Goal: Information Seeking & Learning: Find specific fact

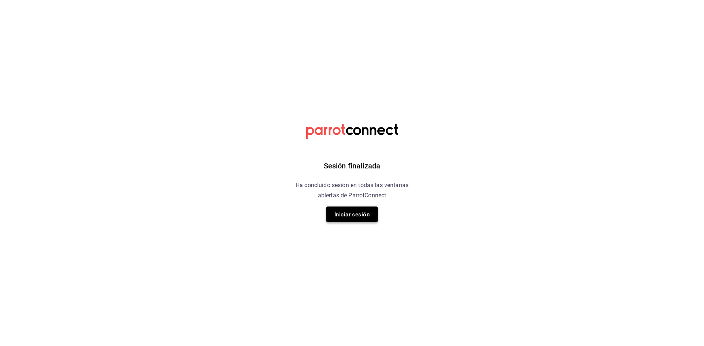
click at [353, 215] on font "Iniciar sesión" at bounding box center [351, 214] width 35 height 7
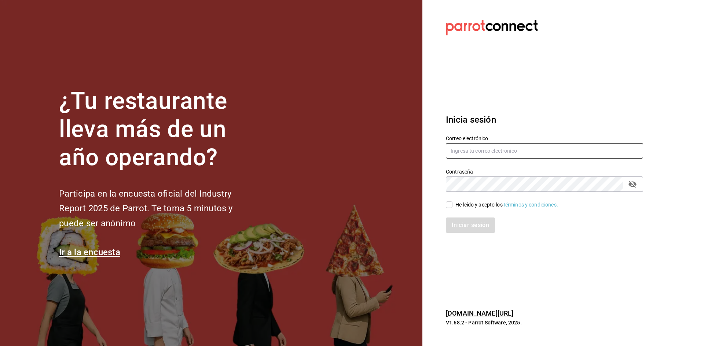
type input "sushizoneexpress@gmail.com"
click at [451, 207] on input "He leído y acepto los Términos y condiciones." at bounding box center [449, 205] width 7 height 7
checkbox input "true"
click at [457, 223] on font "Iniciar sesión" at bounding box center [470, 225] width 37 height 7
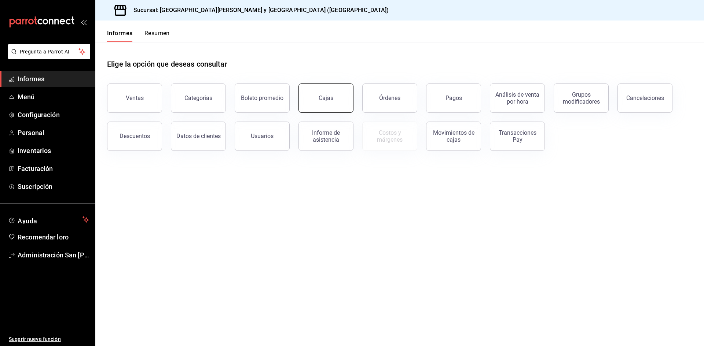
click at [331, 100] on font "Cajas" at bounding box center [325, 98] width 15 height 7
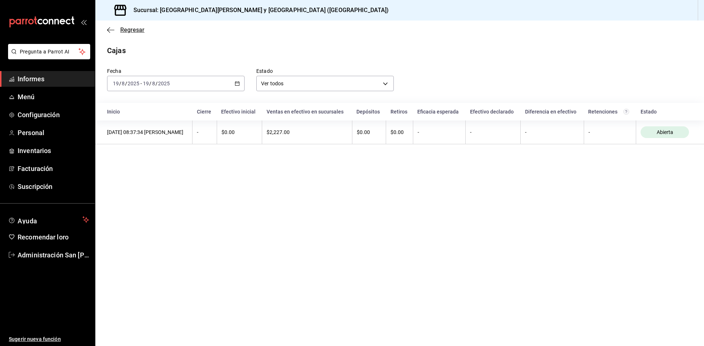
click at [108, 32] on icon "button" at bounding box center [110, 30] width 7 height 7
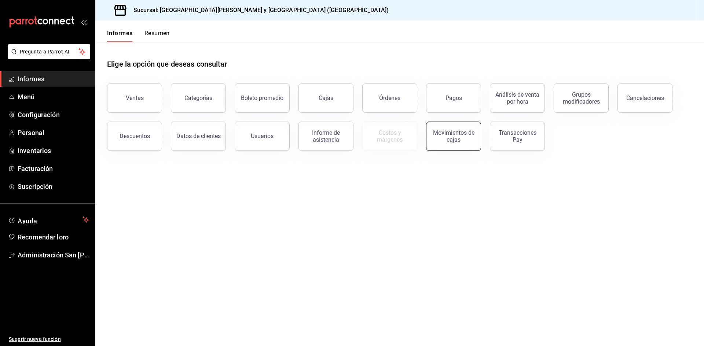
click at [441, 149] on button "Movimientos de cajas" at bounding box center [453, 136] width 55 height 29
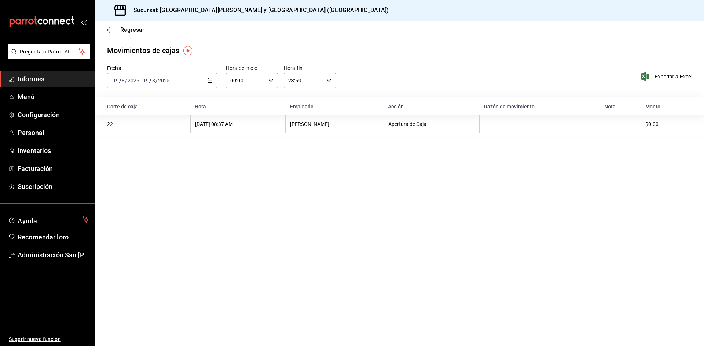
click at [144, 127] on div "22" at bounding box center [146, 124] width 79 height 6
click at [48, 52] on font "Pregunta a Parrot AI" at bounding box center [45, 52] width 50 height 6
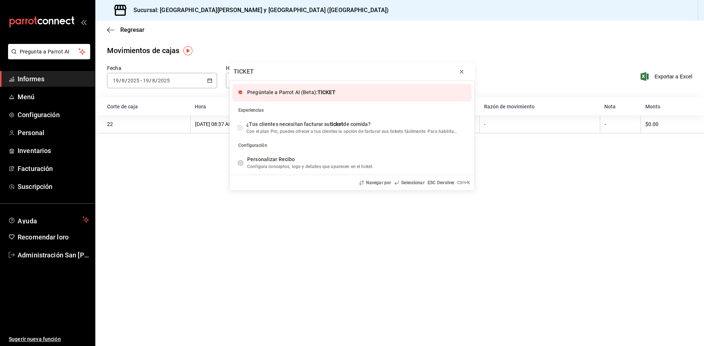
type input "TICKET"
click at [459, 72] on icon "barra de progreso" at bounding box center [461, 72] width 6 height 6
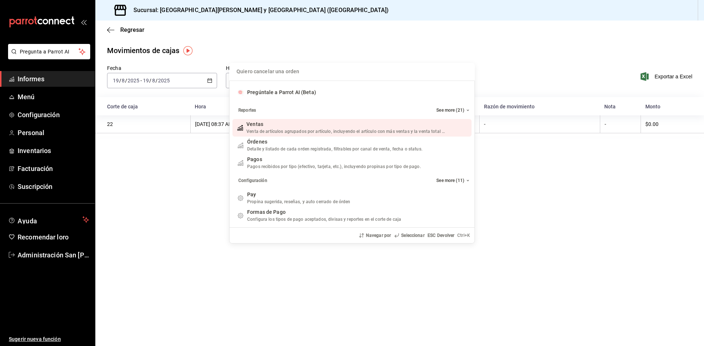
click at [568, 213] on div "Quiero cancelar una orden Pregúntale a Parrot AI (Beta) Reportes See more (21) …" at bounding box center [352, 173] width 704 height 346
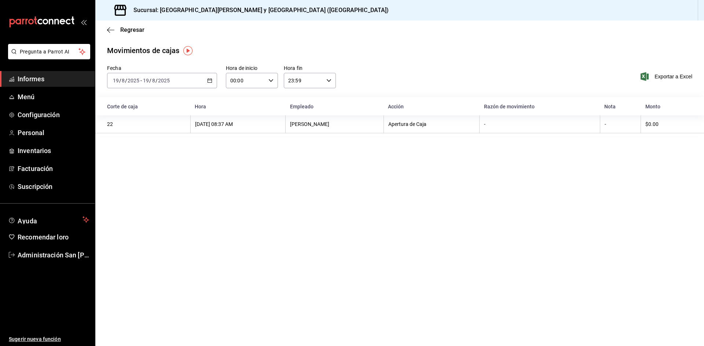
click at [39, 80] on font "Informes" at bounding box center [31, 79] width 27 height 8
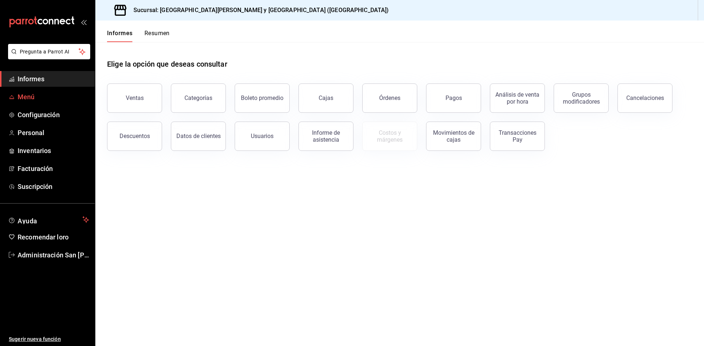
click at [34, 95] on span "Menú" at bounding box center [53, 97] width 71 height 10
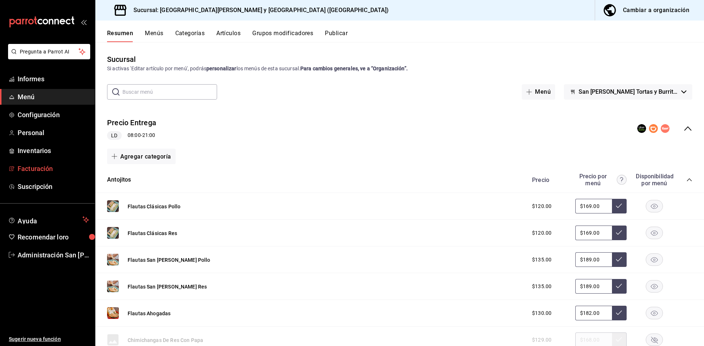
click at [46, 171] on font "Facturación" at bounding box center [35, 169] width 35 height 8
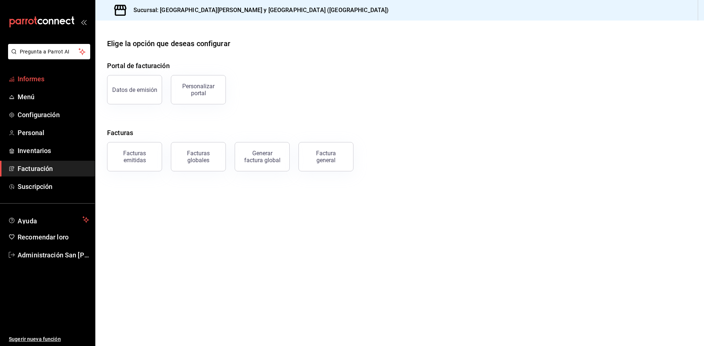
click at [38, 79] on font "Informes" at bounding box center [31, 79] width 27 height 8
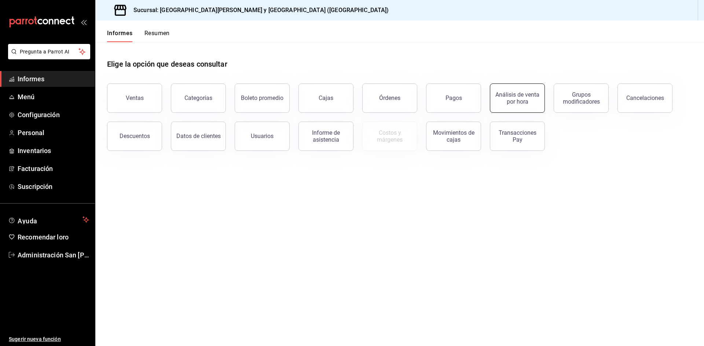
click at [532, 102] on div "Análisis de venta por hora" at bounding box center [516, 98] width 45 height 14
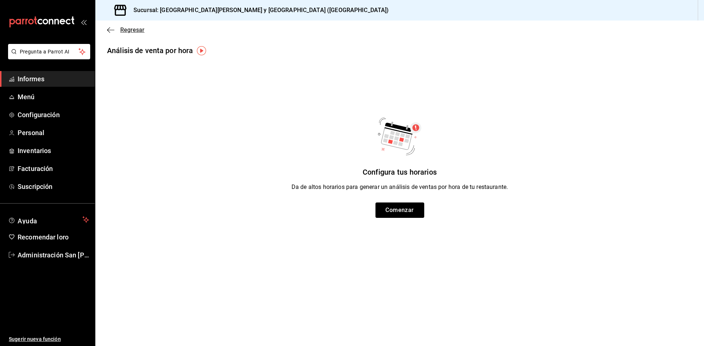
click at [110, 32] on icon "button" at bounding box center [110, 30] width 7 height 7
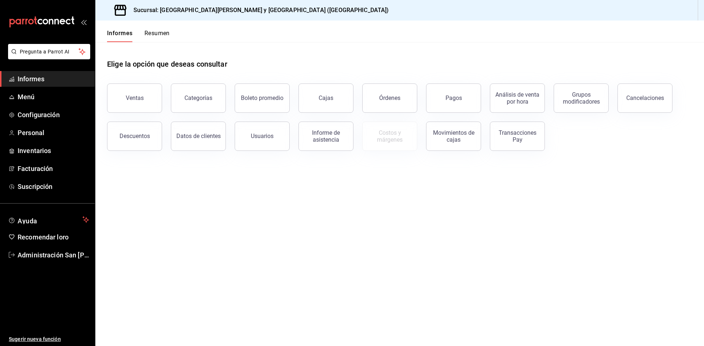
click at [156, 32] on font "Resumen" at bounding box center [156, 33] width 25 height 7
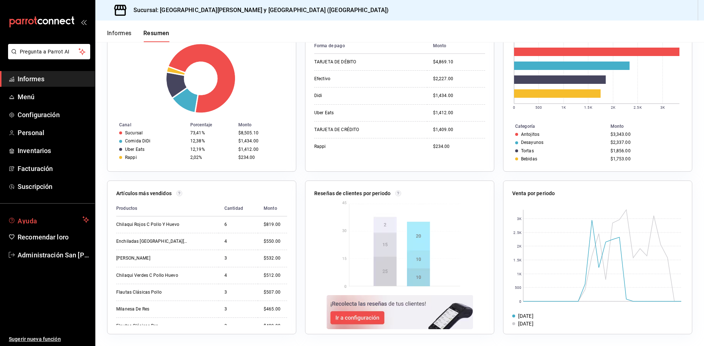
click at [53, 217] on span "Ayuda" at bounding box center [49, 219] width 62 height 9
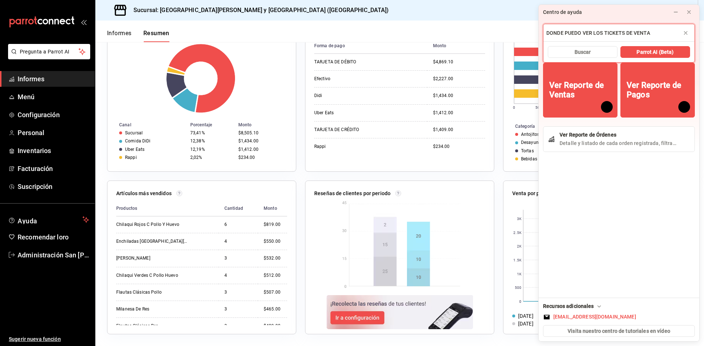
type input "DONDE PUEDO VER LOS TICKETS DE VENTA"
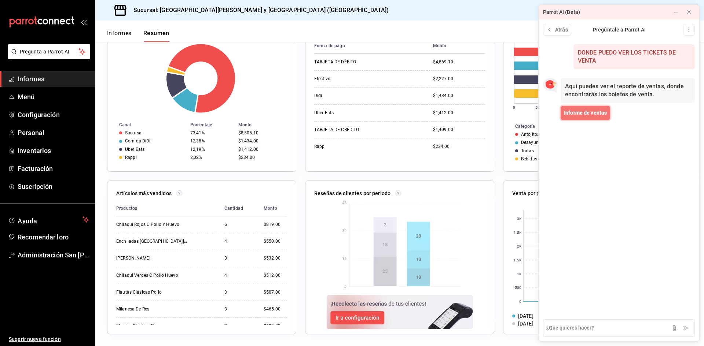
click at [590, 116] on span "Informe de ventas" at bounding box center [585, 113] width 43 height 8
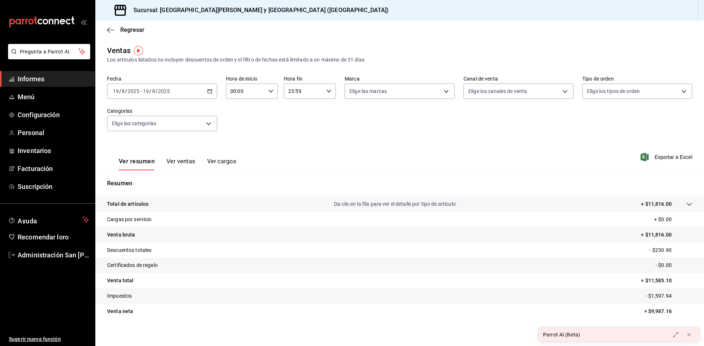
click at [184, 92] on div "[DATE] [DATE] - [DATE] [DATE]" at bounding box center [162, 91] width 110 height 15
click at [126, 183] on span "Rango de fechas" at bounding box center [141, 180] width 57 height 8
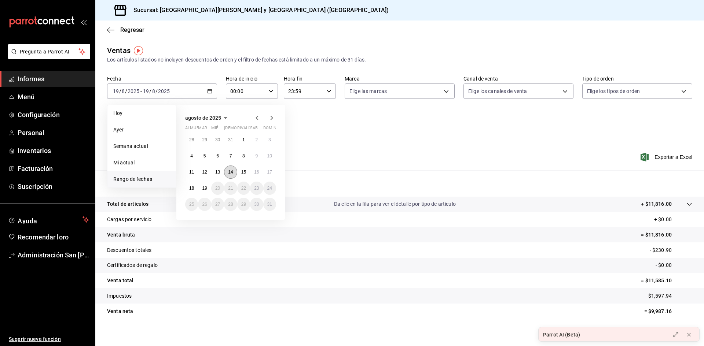
click at [229, 174] on font "14" at bounding box center [230, 172] width 5 height 5
click at [230, 175] on button "14" at bounding box center [230, 172] width 13 height 13
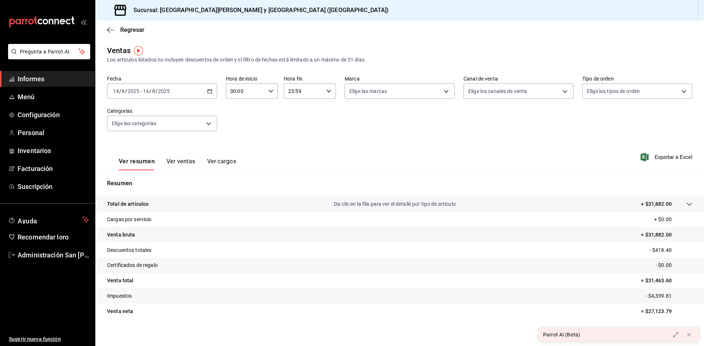
click at [173, 162] on font "Ver ventas" at bounding box center [180, 161] width 29 height 7
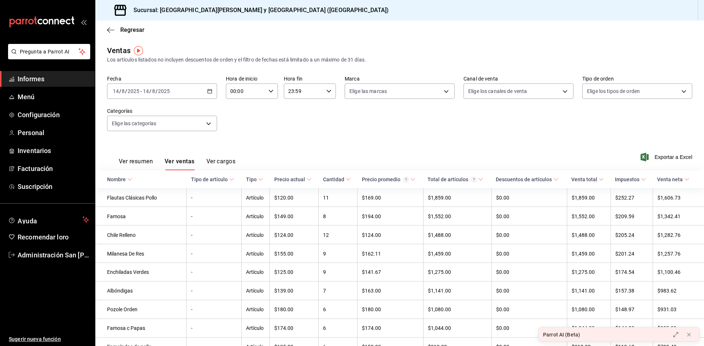
click at [219, 161] on font "Ver cargos" at bounding box center [220, 161] width 29 height 7
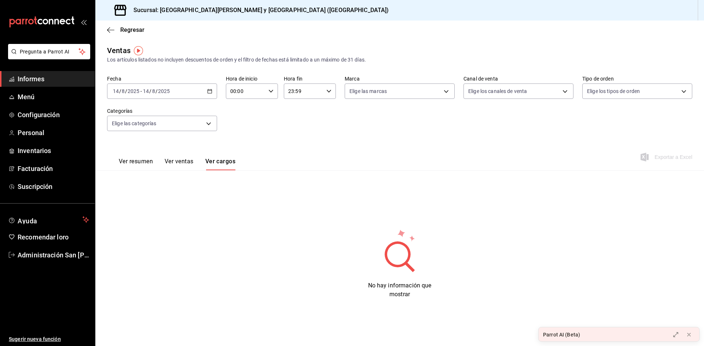
click at [174, 163] on font "Ver ventas" at bounding box center [179, 161] width 29 height 7
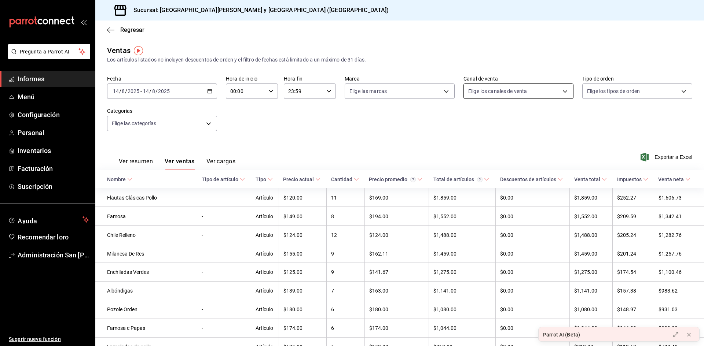
click at [496, 90] on body "Pregunta a Parrot AI Informes Menú Configuración Personal Inventarios Facturaci…" at bounding box center [352, 173] width 704 height 346
click at [639, 122] on div at bounding box center [352, 173] width 704 height 346
click at [632, 93] on body "Pregunta a Parrot AI Informes Menú Configuración Personal Inventarios Facturaci…" at bounding box center [352, 173] width 704 height 346
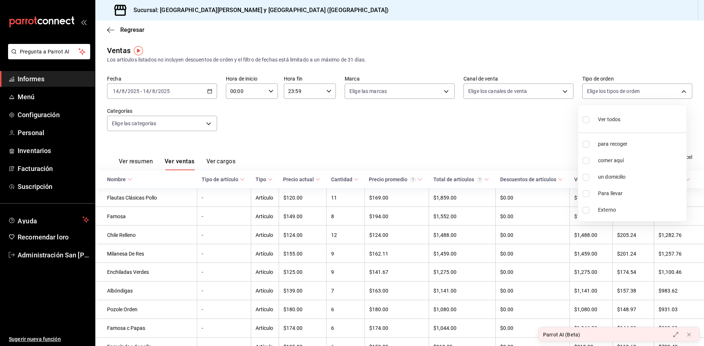
click at [475, 147] on div at bounding box center [352, 173] width 704 height 346
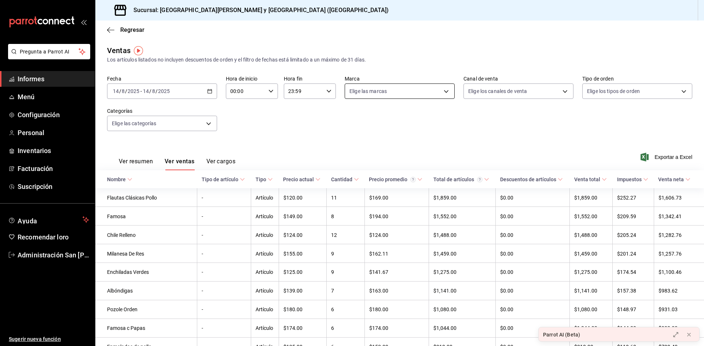
click at [407, 89] on body "Pregunta a Parrot AI Informes Menú Configuración Personal Inventarios Facturaci…" at bounding box center [352, 173] width 704 height 346
click at [542, 139] on div at bounding box center [352, 173] width 704 height 346
click at [146, 125] on body "Pregunta a Parrot AI Informes Menú Configuración Personal Inventarios Facturaci…" at bounding box center [352, 173] width 704 height 346
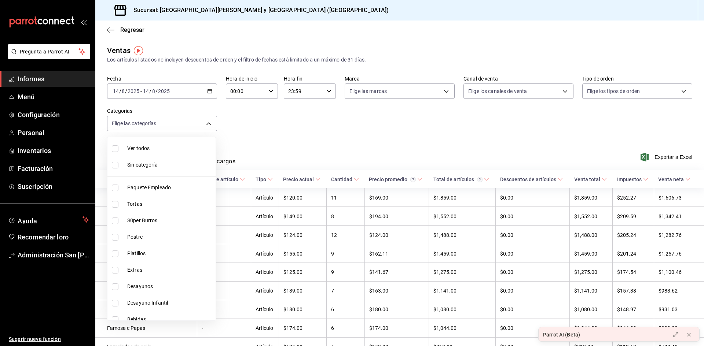
scroll to position [24, 0]
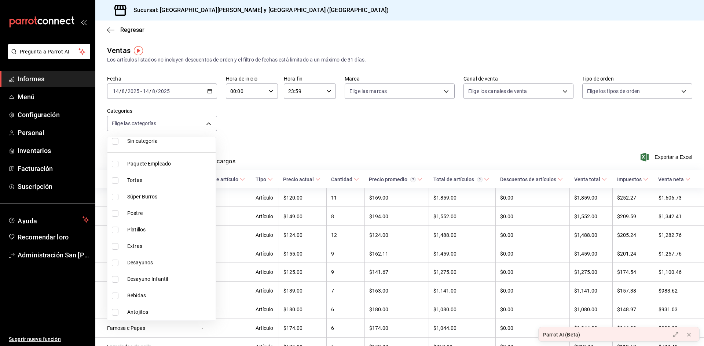
click at [310, 114] on div at bounding box center [352, 173] width 704 height 346
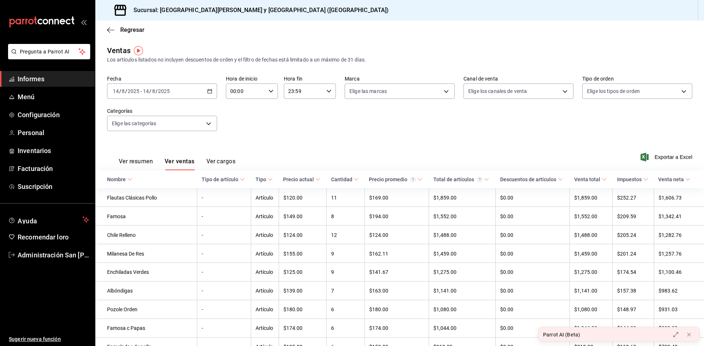
click at [151, 160] on font "Ver resumen" at bounding box center [136, 161] width 34 height 7
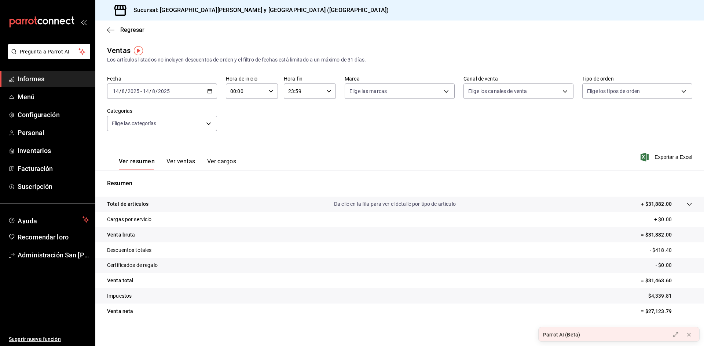
scroll to position [5, 0]
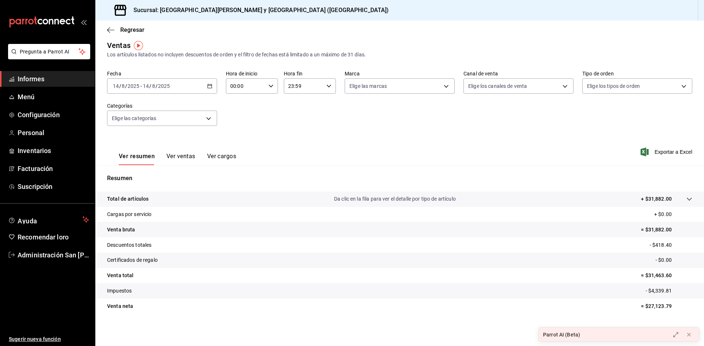
click at [687, 197] on tr "Total de artículos Da clic en la fila para ver el detalle por tipo de artículo …" at bounding box center [399, 199] width 608 height 15
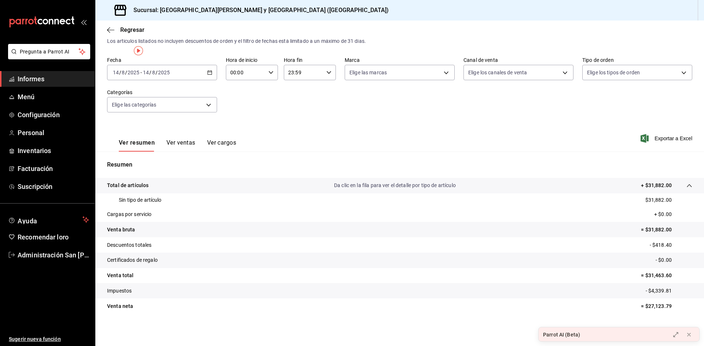
scroll to position [0, 0]
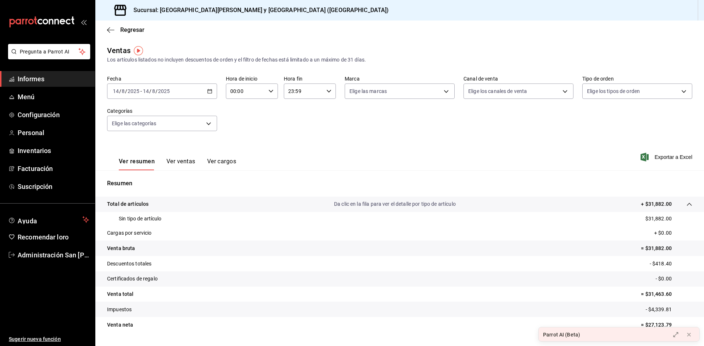
click at [252, 93] on input "00:00" at bounding box center [246, 91] width 40 height 15
click at [250, 92] on div at bounding box center [352, 173] width 704 height 346
drag, startPoint x: 240, startPoint y: 92, endPoint x: 230, endPoint y: 91, distance: 10.7
click at [230, 91] on input "00:00" at bounding box center [246, 91] width 40 height 15
drag, startPoint x: 243, startPoint y: 92, endPoint x: 223, endPoint y: 93, distance: 19.8
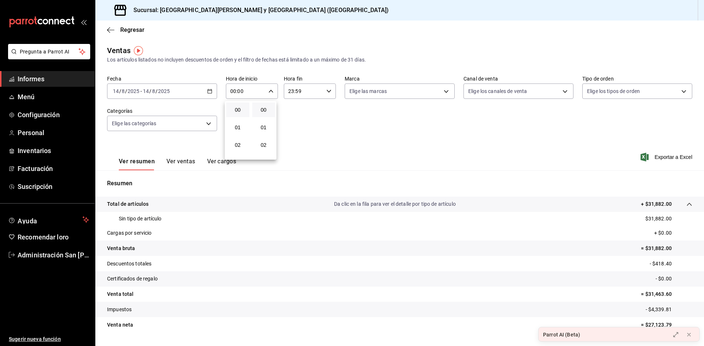
click at [223, 93] on div at bounding box center [352, 173] width 704 height 346
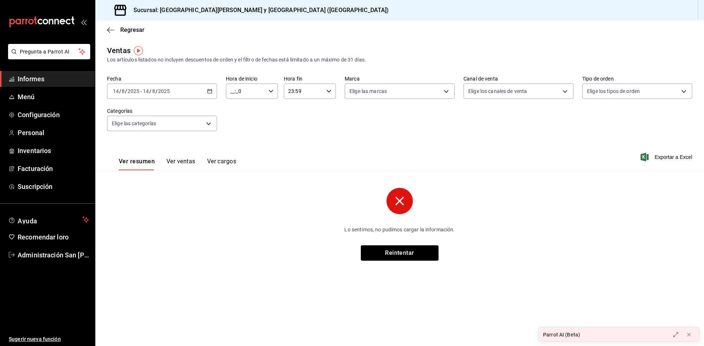
click at [250, 91] on input "__:_0" at bounding box center [246, 91] width 40 height 15
click at [244, 90] on div at bounding box center [352, 173] width 704 height 346
click at [244, 90] on div "00 01 02 03 04 05 06 07 08 09 10 11 12 13 14 15 16 17 18 19 20 21 22 23 00 01 0…" at bounding box center [352, 174] width 704 height 344
click at [244, 90] on input "__:_0" at bounding box center [246, 91] width 40 height 15
click at [244, 90] on div at bounding box center [352, 173] width 704 height 346
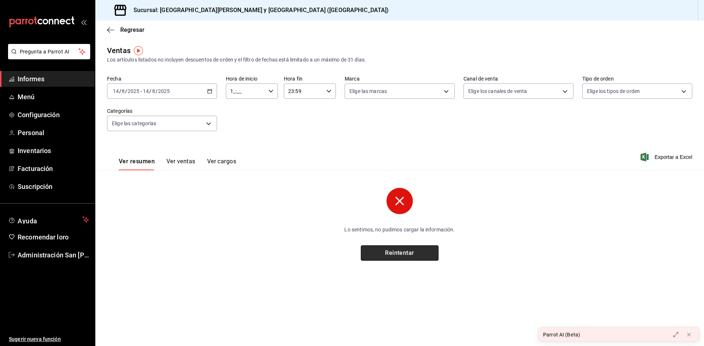
click at [404, 259] on button "Reintentar" at bounding box center [400, 253] width 78 height 15
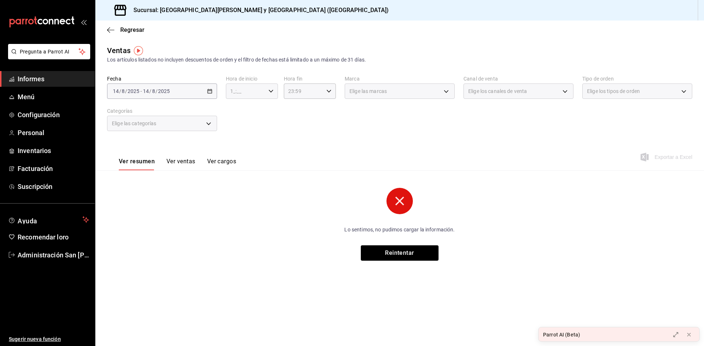
click at [270, 90] on icon "button" at bounding box center [270, 91] width 5 height 5
click at [264, 149] on button "02" at bounding box center [264, 145] width 23 height 15
type input "1_:02"
click at [235, 91] on div at bounding box center [352, 173] width 704 height 346
click at [234, 92] on input "1_:02" at bounding box center [246, 91] width 40 height 15
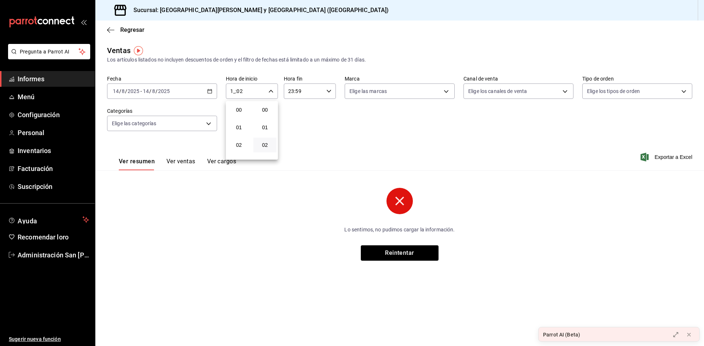
scroll to position [35, 0]
click at [240, 90] on div at bounding box center [352, 173] width 704 height 346
click at [296, 91] on input "23:59" at bounding box center [304, 91] width 40 height 15
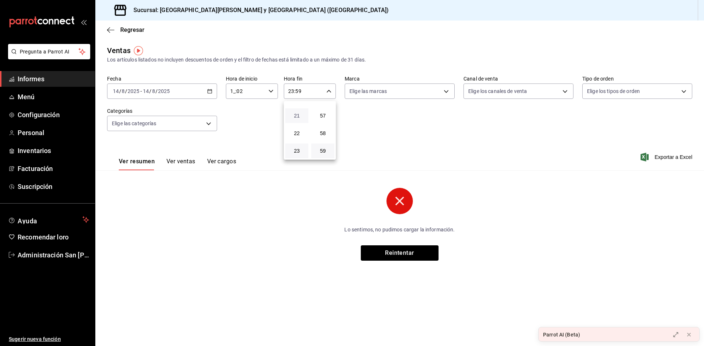
click at [294, 114] on font "21" at bounding box center [297, 116] width 6 height 6
type input "21:59"
click at [268, 91] on div at bounding box center [352, 173] width 704 height 346
click at [273, 90] on icon "button" at bounding box center [270, 91] width 5 height 5
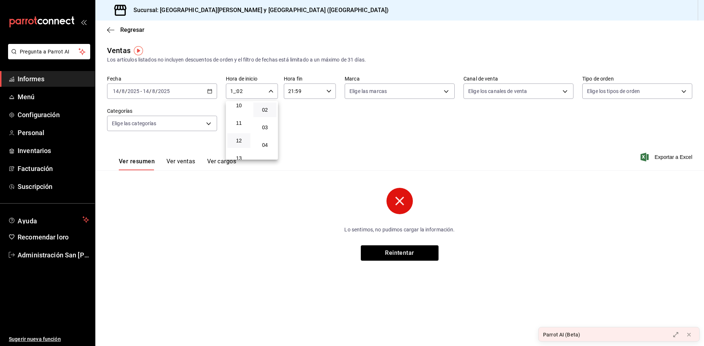
click at [244, 137] on button "12" at bounding box center [238, 140] width 23 height 15
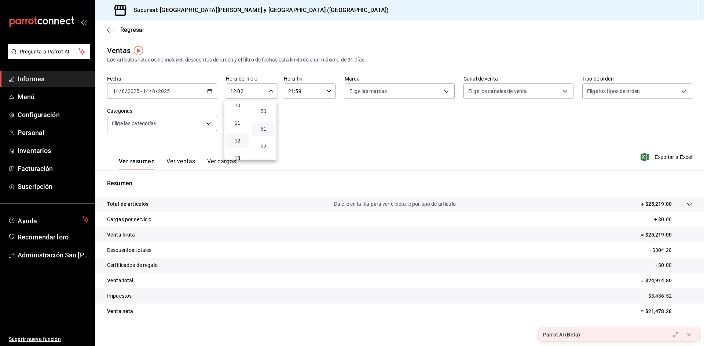
scroll to position [997, 0]
click at [266, 118] on span "57" at bounding box center [263, 116] width 14 height 6
type input "12:57"
click at [299, 92] on div at bounding box center [352, 173] width 704 height 346
click at [314, 94] on input "21:59" at bounding box center [304, 91] width 40 height 15
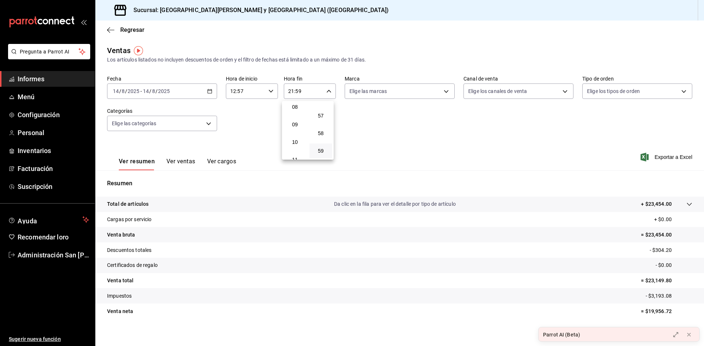
scroll to position [180, 0]
click at [295, 139] on font "12" at bounding box center [295, 141] width 6 height 6
click at [322, 119] on button "57" at bounding box center [320, 115] width 23 height 15
click at [322, 148] on button "59" at bounding box center [320, 151] width 23 height 15
type input "12:59"
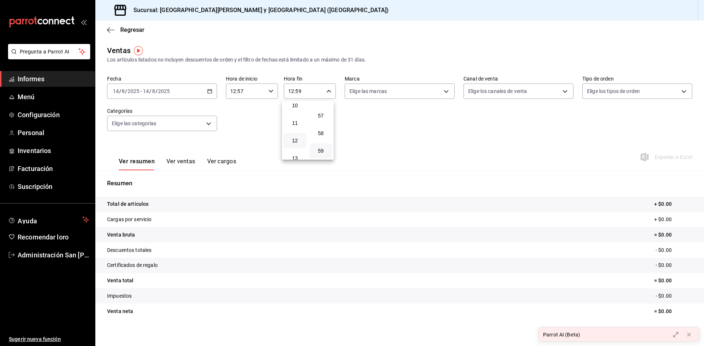
click at [236, 92] on div at bounding box center [352, 173] width 704 height 346
click at [230, 92] on input "12:57" at bounding box center [246, 91] width 40 height 15
click at [244, 130] on span "11" at bounding box center [237, 129] width 14 height 6
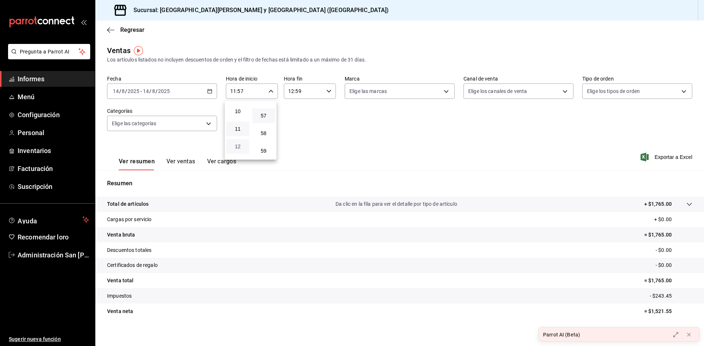
click at [240, 144] on font "12" at bounding box center [238, 147] width 6 height 6
click at [269, 123] on span "49" at bounding box center [264, 122] width 14 height 6
click at [264, 136] on font "29" at bounding box center [264, 136] width 6 height 6
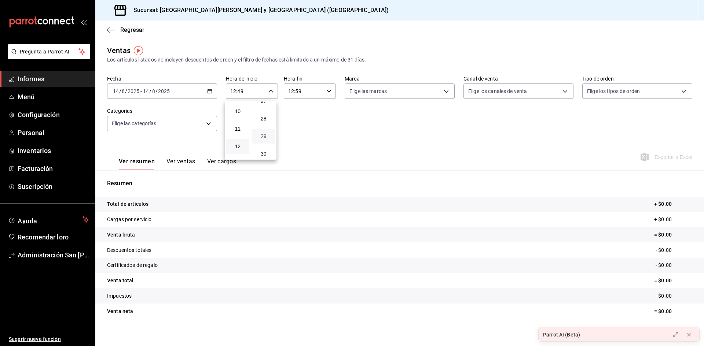
type input "12:29"
click at [287, 92] on div at bounding box center [352, 173] width 704 height 346
click at [291, 92] on input "12:59" at bounding box center [304, 91] width 40 height 15
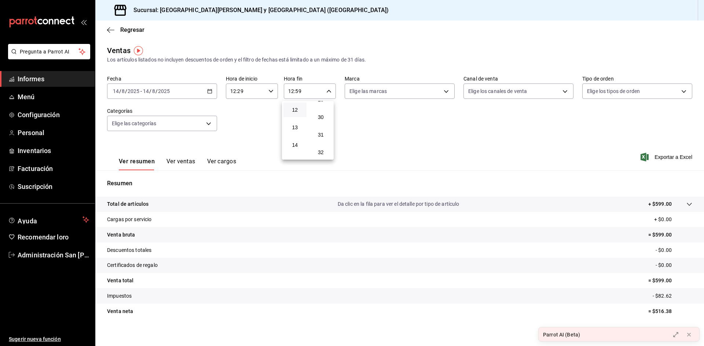
scroll to position [484, 0]
click at [323, 139] on font "29" at bounding box center [321, 136] width 6 height 6
click at [322, 154] on font "30" at bounding box center [321, 154] width 6 height 6
click at [321, 134] on font "31" at bounding box center [321, 135] width 6 height 6
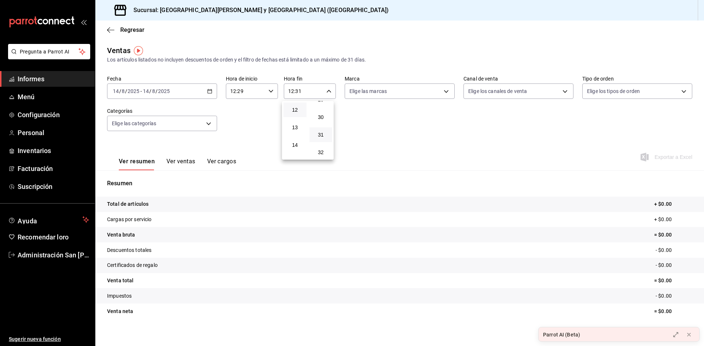
scroll to position [557, 0]
click at [321, 136] on font "33" at bounding box center [321, 133] width 6 height 6
click at [321, 119] on button "32" at bounding box center [320, 115] width 23 height 15
click at [320, 134] on font "31" at bounding box center [321, 135] width 6 height 6
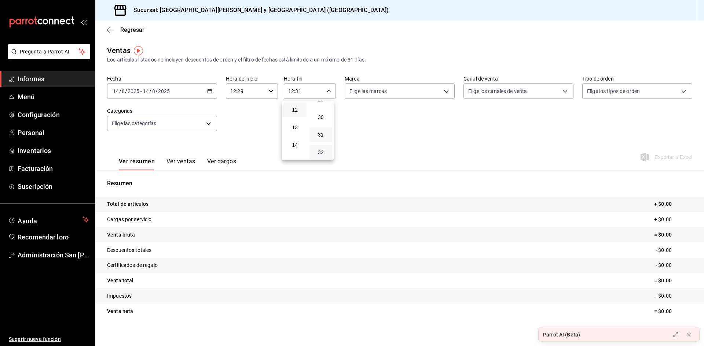
click at [322, 152] on font "32" at bounding box center [321, 153] width 6 height 6
type input "12:32"
click at [385, 94] on div at bounding box center [352, 173] width 704 height 346
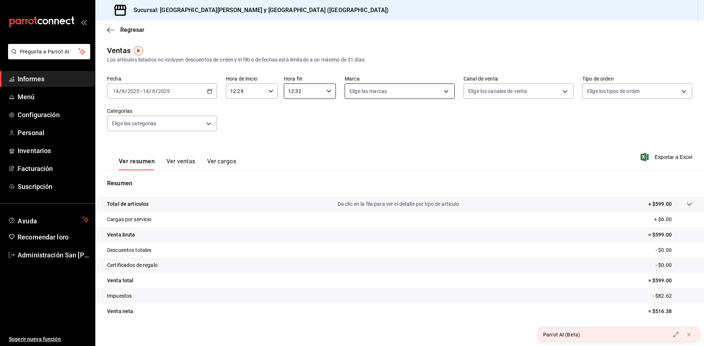
click at [387, 93] on body "Pregunta a Parrot AI Informes Menú Configuración Personal Inventarios Facturaci…" at bounding box center [352, 173] width 704 height 346
click at [499, 123] on div at bounding box center [352, 173] width 704 height 346
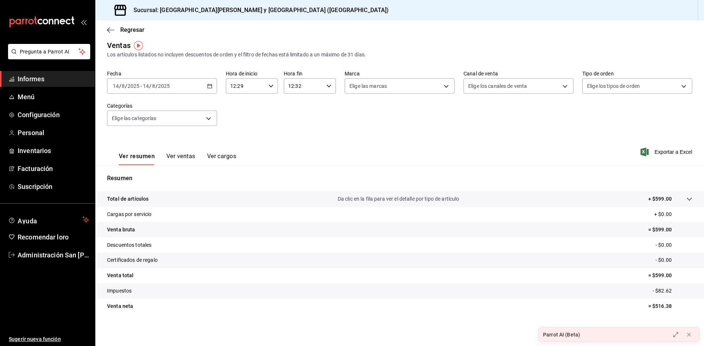
click at [655, 154] on font "Exportar a Excel" at bounding box center [673, 152] width 38 height 6
click at [109, 36] on div "Regresar" at bounding box center [399, 30] width 608 height 19
click at [112, 30] on icon "button" at bounding box center [110, 30] width 7 height 0
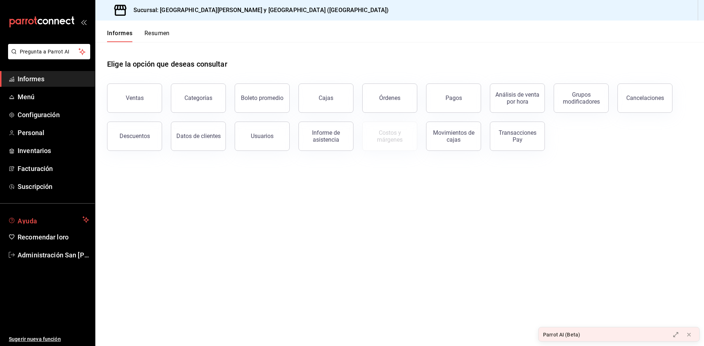
click at [30, 218] on font "Ayuda" at bounding box center [28, 221] width 20 height 8
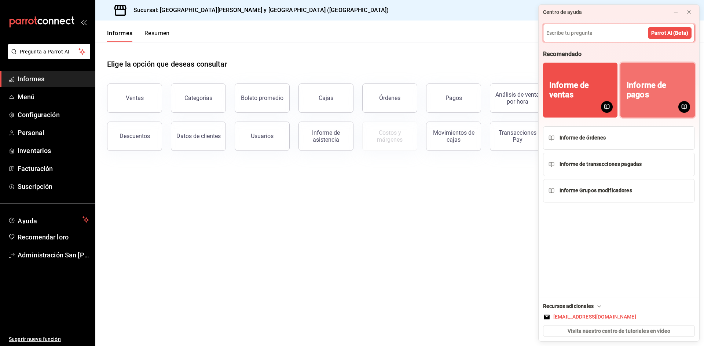
click at [675, 97] on div "Informe de pagos" at bounding box center [657, 90] width 62 height 19
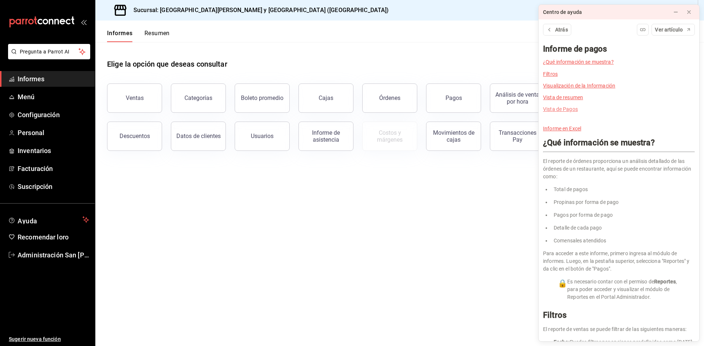
click at [566, 110] on font "Vista de Pagos" at bounding box center [560, 109] width 35 height 6
click at [672, 30] on font "Ver artículo" at bounding box center [668, 30] width 28 height 6
click at [450, 105] on button "Pagos" at bounding box center [453, 98] width 55 height 29
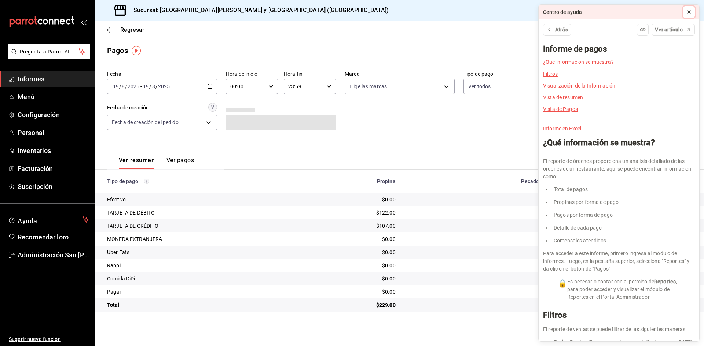
click at [688, 11] on icon at bounding box center [689, 12] width 6 height 6
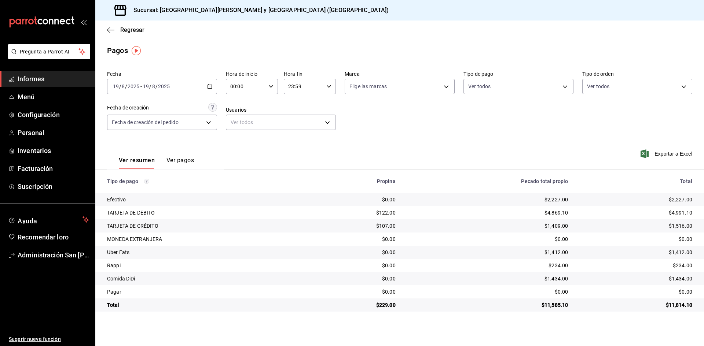
click at [173, 88] on div "[DATE] [DATE] - [DATE] [DATE]" at bounding box center [162, 86] width 110 height 15
click at [128, 195] on li "Rango de fechas" at bounding box center [141, 191] width 69 height 16
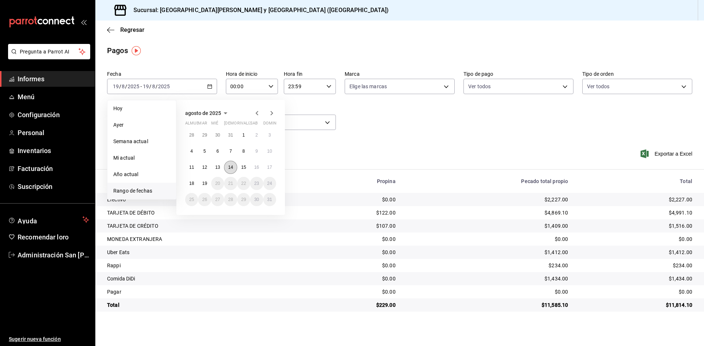
click at [236, 166] on button "14" at bounding box center [230, 167] width 13 height 13
click at [235, 166] on button "14" at bounding box center [230, 167] width 13 height 13
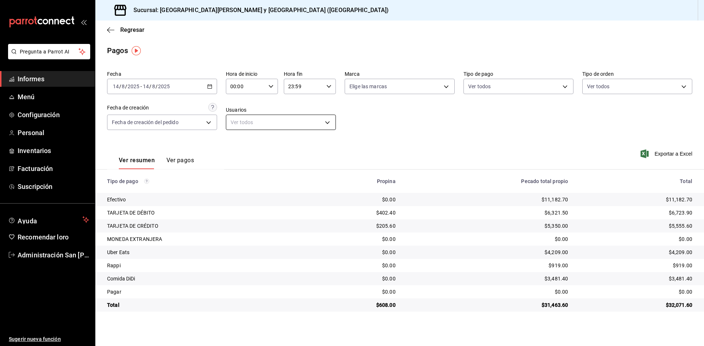
click at [245, 126] on body "Pregunta a Parrot AI Informes Menú Configuración Personal Inventarios Facturaci…" at bounding box center [352, 173] width 704 height 346
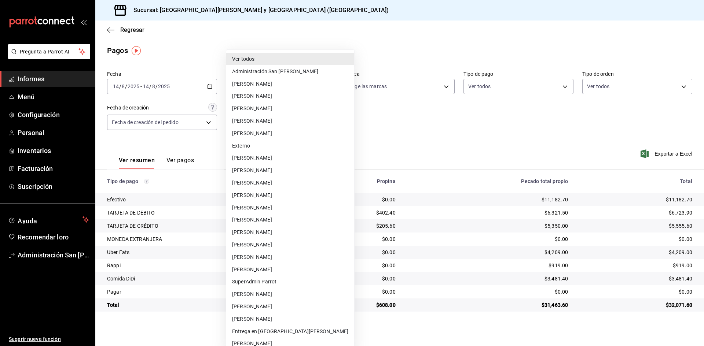
click at [402, 121] on div at bounding box center [352, 173] width 704 height 346
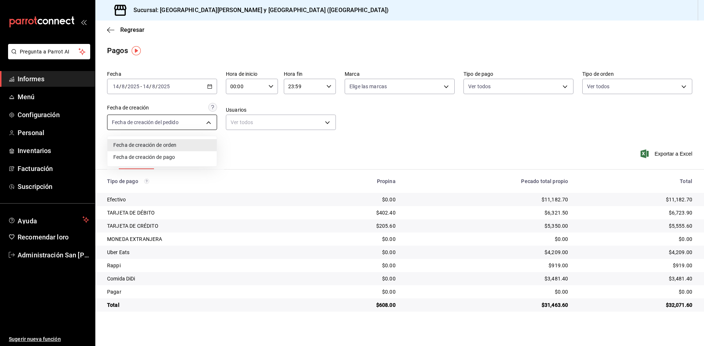
click at [184, 125] on body "Pregunta a Parrot AI Informes Menú Configuración Personal Inventarios Facturaci…" at bounding box center [352, 173] width 704 height 346
click at [327, 147] on div at bounding box center [352, 173] width 704 height 346
click at [30, 217] on font "Ayuda" at bounding box center [28, 221] width 20 height 8
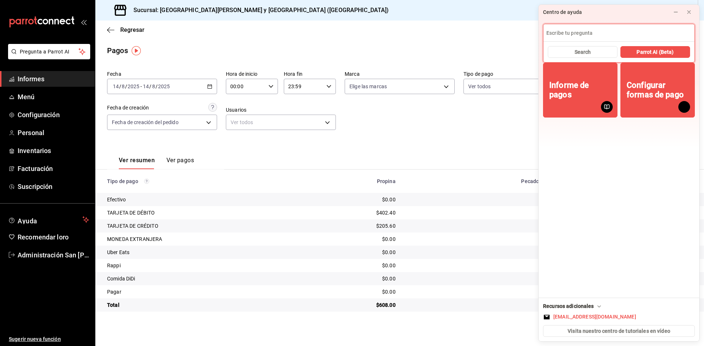
click at [584, 35] on input at bounding box center [618, 33] width 151 height 18
type input "INFORMACION DE PAGO POR TICKET"
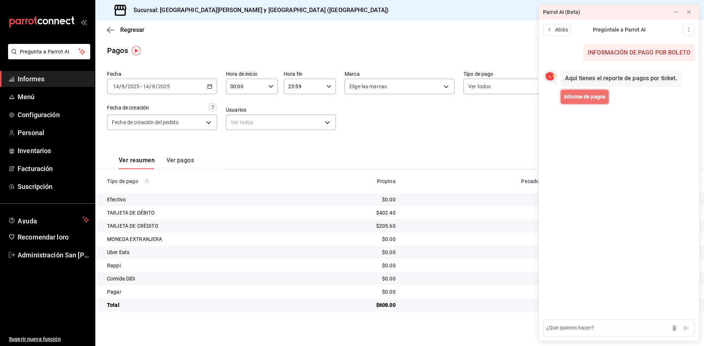
click at [573, 98] on font "Informe de pagos" at bounding box center [584, 97] width 41 height 6
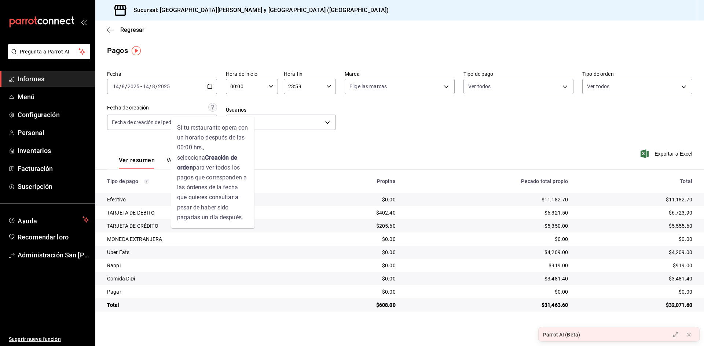
click at [210, 106] on circle at bounding box center [213, 107] width 8 height 8
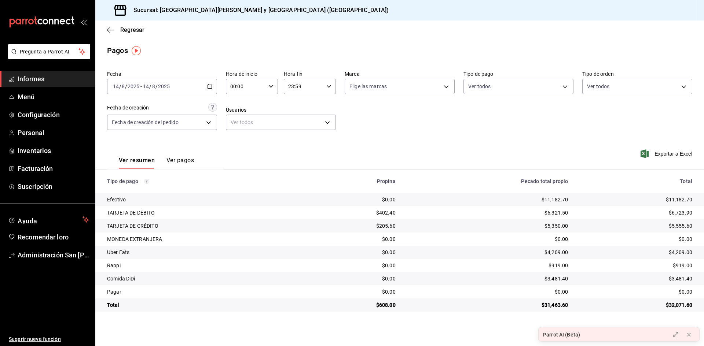
click at [414, 131] on div "Fecha [DATE] [DATE] - [DATE] [DATE] Hora de inicio 00:00 Hora de inicio Hora fi…" at bounding box center [399, 103] width 585 height 71
click at [668, 155] on font "Exportar a Excel" at bounding box center [673, 154] width 38 height 6
click at [182, 90] on div "[DATE] [DATE] - [DATE] [DATE]" at bounding box center [162, 86] width 110 height 15
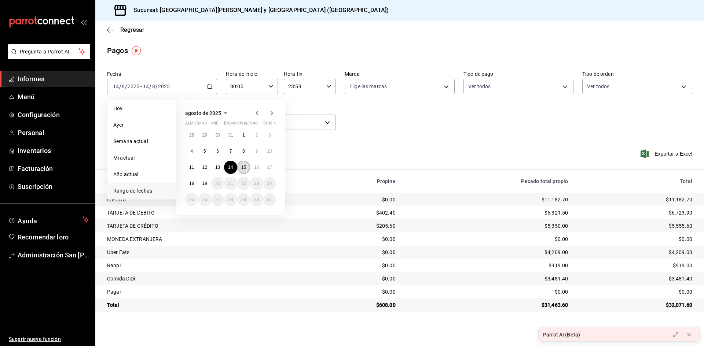
click at [247, 170] on button "15" at bounding box center [243, 167] width 13 height 13
click at [245, 169] on font "15" at bounding box center [243, 167] width 5 height 5
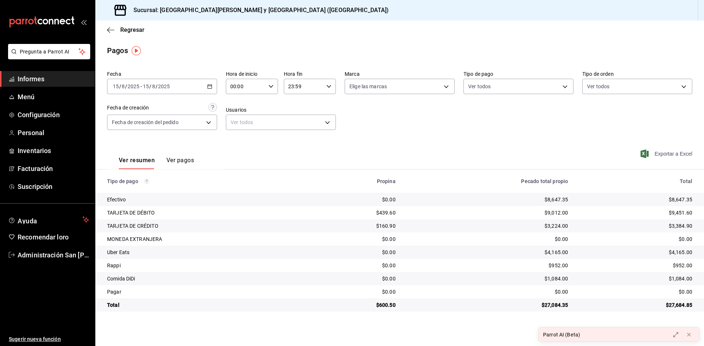
click at [663, 155] on font "Exportar a Excel" at bounding box center [673, 154] width 38 height 6
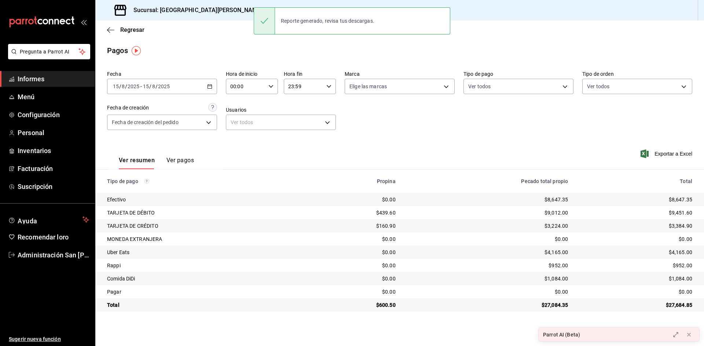
click at [144, 89] on input "15" at bounding box center [146, 87] width 7 height 6
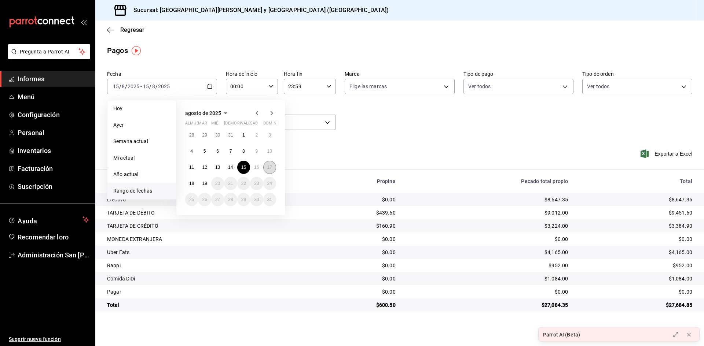
click at [270, 168] on font "17" at bounding box center [269, 167] width 5 height 5
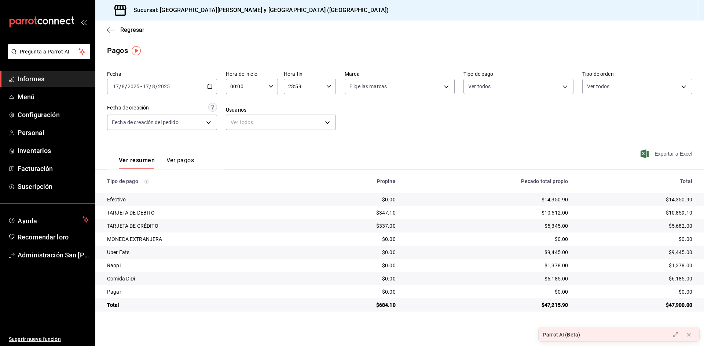
click at [662, 154] on font "Exportar a Excel" at bounding box center [673, 154] width 38 height 6
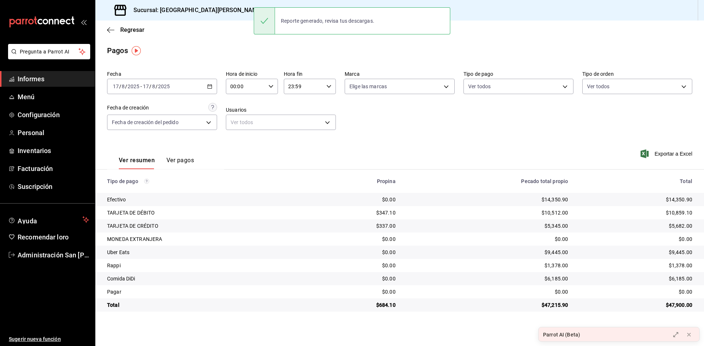
click at [159, 87] on input "2025" at bounding box center [164, 87] width 12 height 6
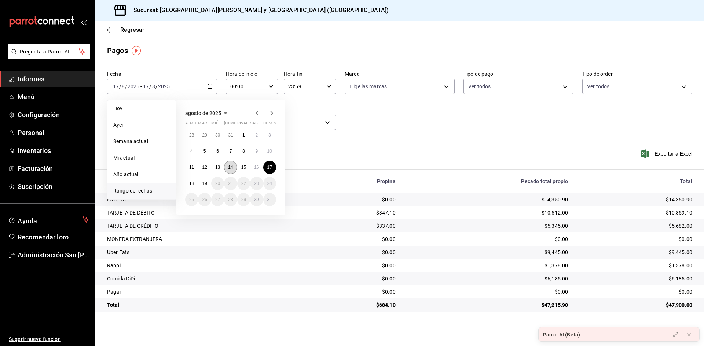
click at [233, 169] on button "14" at bounding box center [230, 167] width 13 height 13
click at [232, 169] on font "14" at bounding box center [230, 167] width 5 height 5
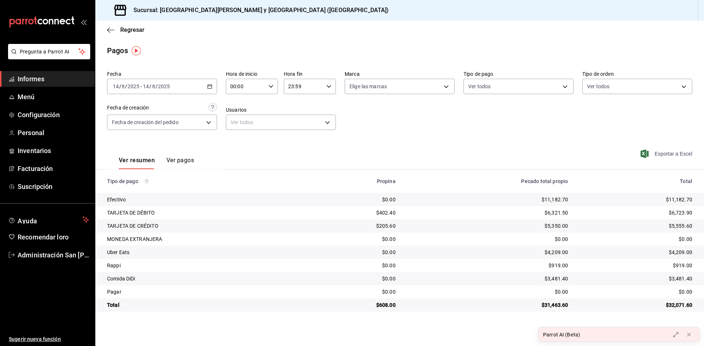
click at [678, 154] on font "Exportar a Excel" at bounding box center [673, 154] width 38 height 6
